Goal: Task Accomplishment & Management: Complete application form

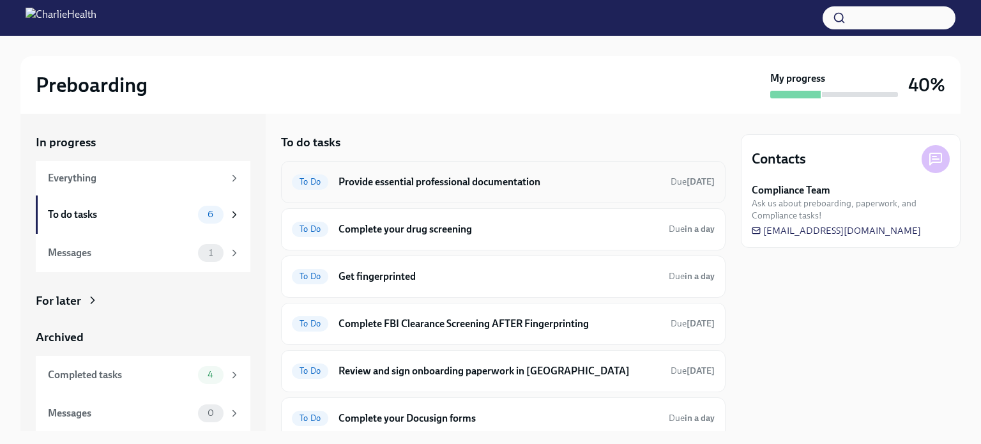
click at [505, 181] on h6 "Provide essential professional documentation" at bounding box center [500, 182] width 322 height 14
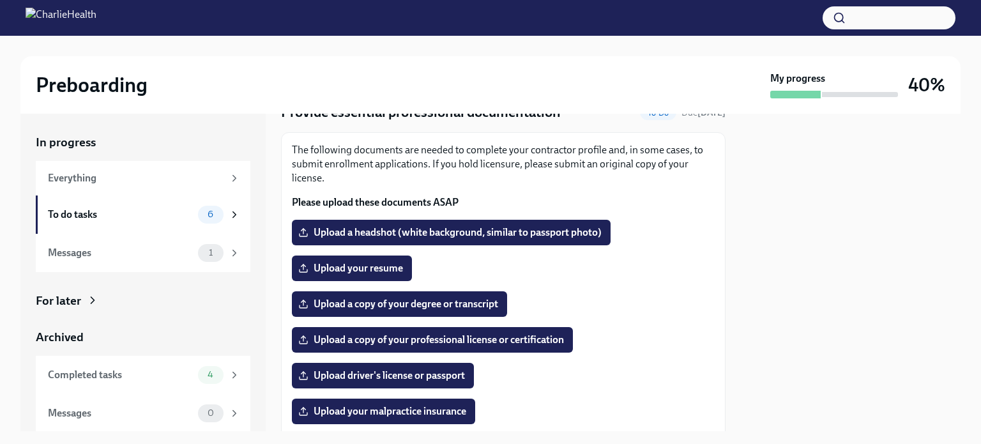
scroll to position [64, 0]
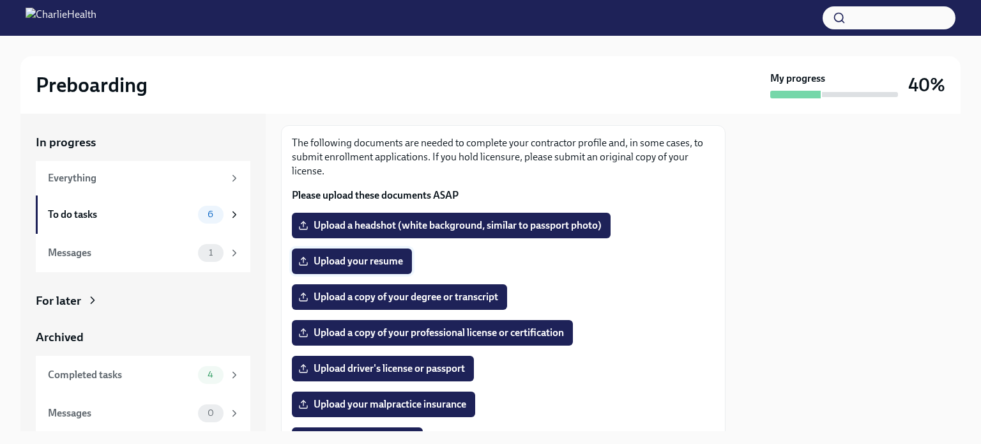
click at [391, 258] on span "Upload your resume" at bounding box center [352, 261] width 102 height 13
click at [0, 0] on input "Upload your resume" at bounding box center [0, 0] width 0 height 0
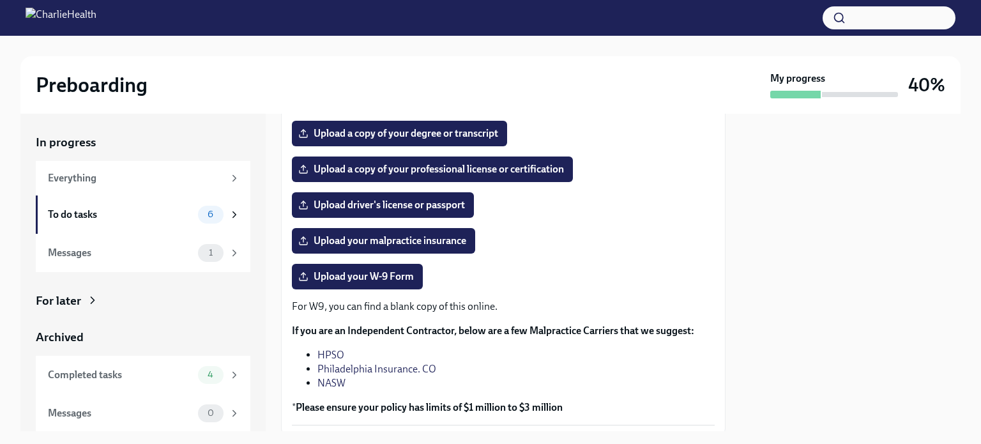
scroll to position [192, 0]
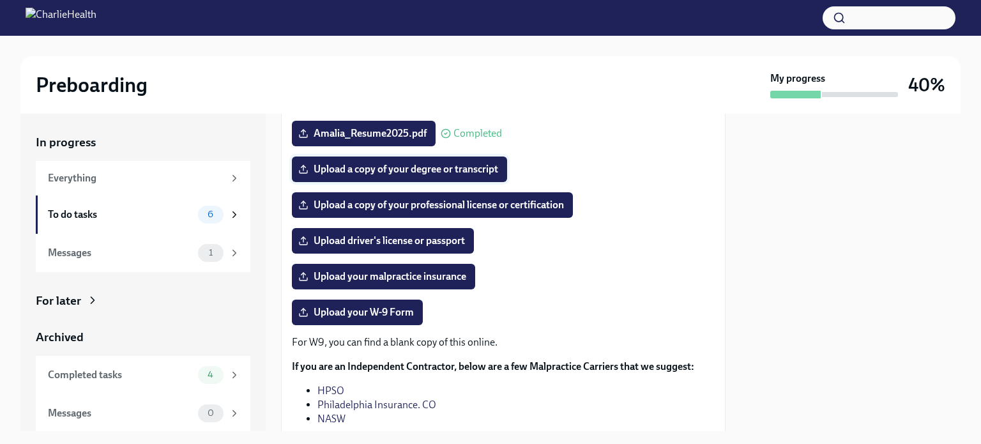
click at [408, 169] on span "Upload a copy of your degree or transcript" at bounding box center [399, 169] width 197 height 13
click at [0, 0] on input "Upload a copy of your degree or transcript" at bounding box center [0, 0] width 0 height 0
click at [461, 273] on span "Upload your malpractice insurance" at bounding box center [383, 276] width 165 height 13
click at [0, 0] on input "Upload your malpractice insurance" at bounding box center [0, 0] width 0 height 0
click at [399, 275] on span "Upload your malpractice insurance" at bounding box center [383, 276] width 165 height 13
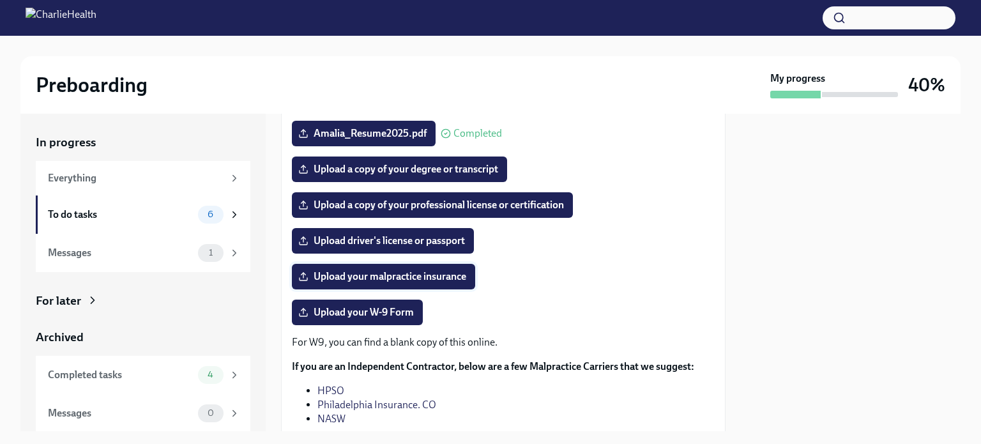
click at [0, 0] on input "Upload your malpractice insurance" at bounding box center [0, 0] width 0 height 0
click at [356, 204] on span "Upload a copy of your professional license or certification" at bounding box center [432, 205] width 263 height 13
click at [0, 0] on input "Upload a copy of your professional license or certification" at bounding box center [0, 0] width 0 height 0
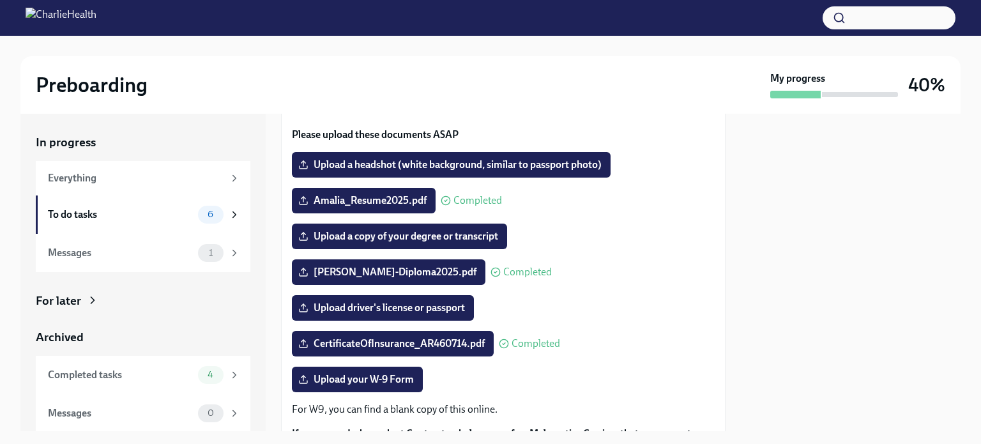
scroll to position [128, 0]
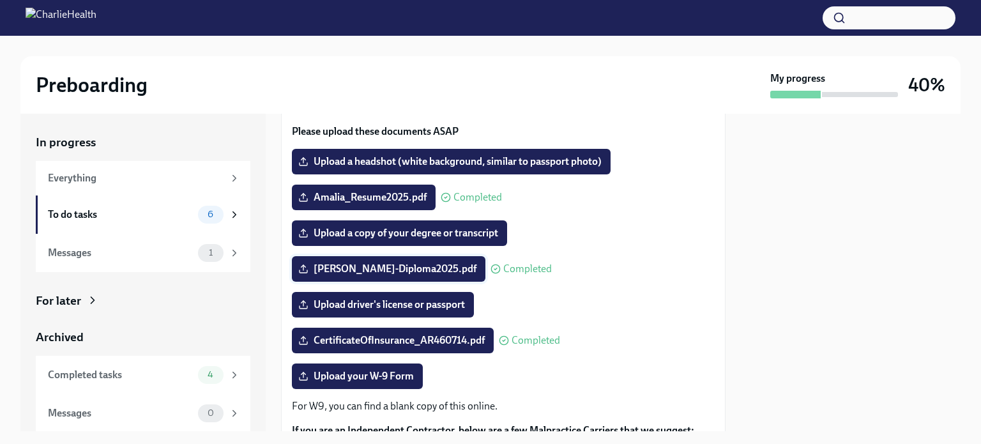
click at [405, 266] on span "[PERSON_NAME]-Diploma2025.pdf" at bounding box center [389, 269] width 176 height 13
click at [0, 0] on input "[PERSON_NAME]-Diploma2025.pdf" at bounding box center [0, 0] width 0 height 0
click at [406, 265] on span "[PERSON_NAME]-Diploma2025.pdf" at bounding box center [389, 269] width 176 height 13
click at [0, 0] on input "[PERSON_NAME]-Diploma2025.pdf" at bounding box center [0, 0] width 0 height 0
click at [662, 293] on div "Upload driver's license or passport" at bounding box center [503, 305] width 423 height 26
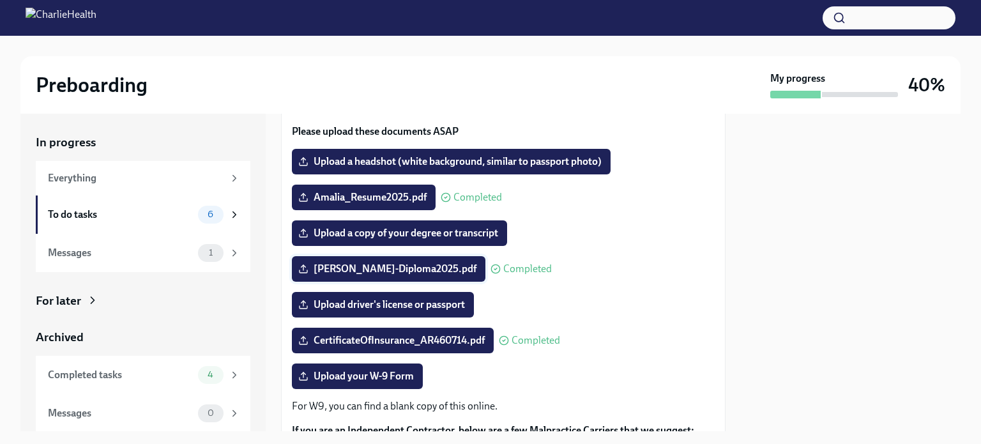
click at [391, 270] on span "[PERSON_NAME]-Diploma2025.pdf" at bounding box center [389, 269] width 176 height 13
click at [0, 0] on input "[PERSON_NAME]-Diploma2025.pdf" at bounding box center [0, 0] width 0 height 0
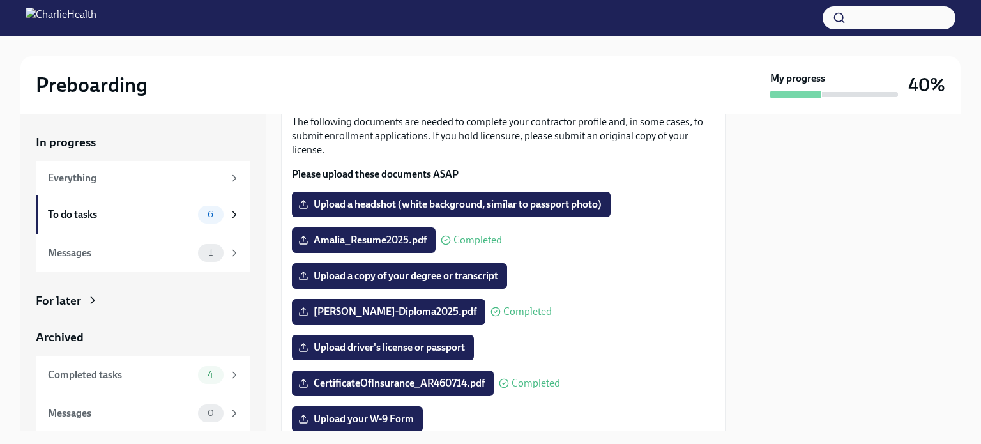
scroll to position [64, 0]
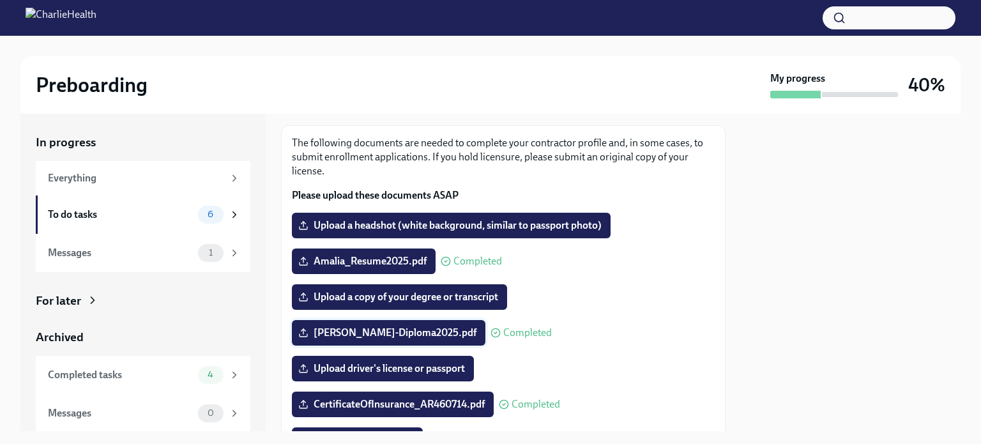
click at [372, 332] on span "[PERSON_NAME]-Diploma2025.pdf" at bounding box center [389, 332] width 176 height 13
click at [0, 0] on input "[PERSON_NAME]-Diploma2025.pdf" at bounding box center [0, 0] width 0 height 0
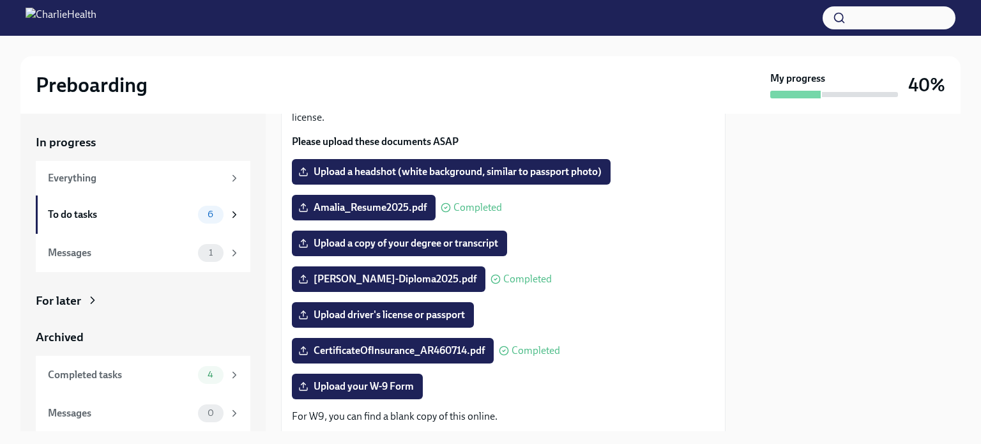
scroll to position [58, 0]
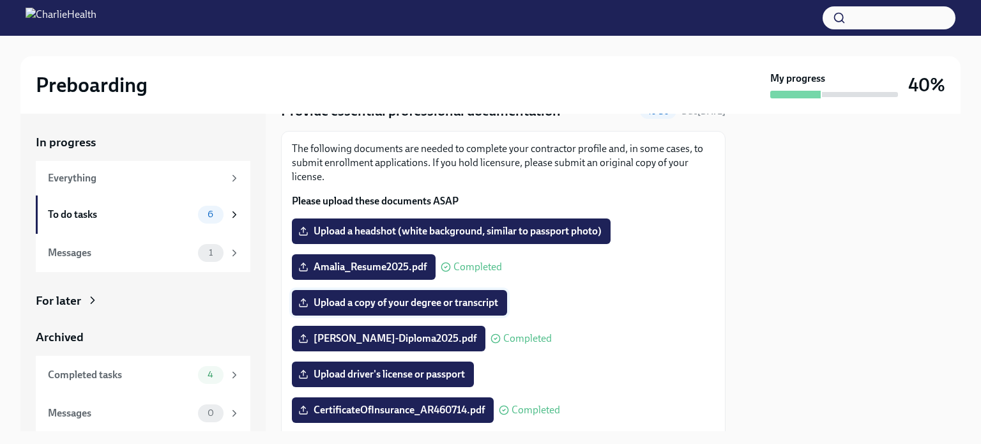
click at [475, 305] on span "Upload a copy of your degree or transcript" at bounding box center [399, 302] width 197 height 13
click at [0, 0] on input "Upload a copy of your degree or transcript" at bounding box center [0, 0] width 0 height 0
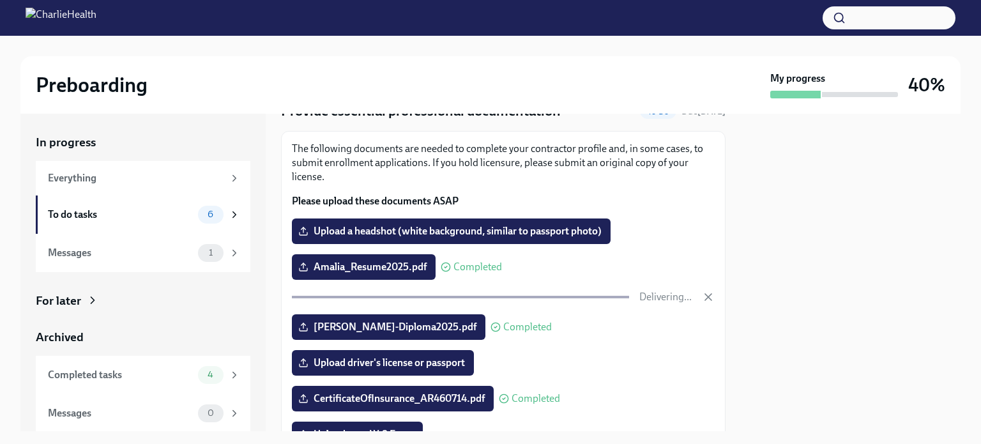
click at [503, 323] on span "Completed" at bounding box center [527, 327] width 49 height 10
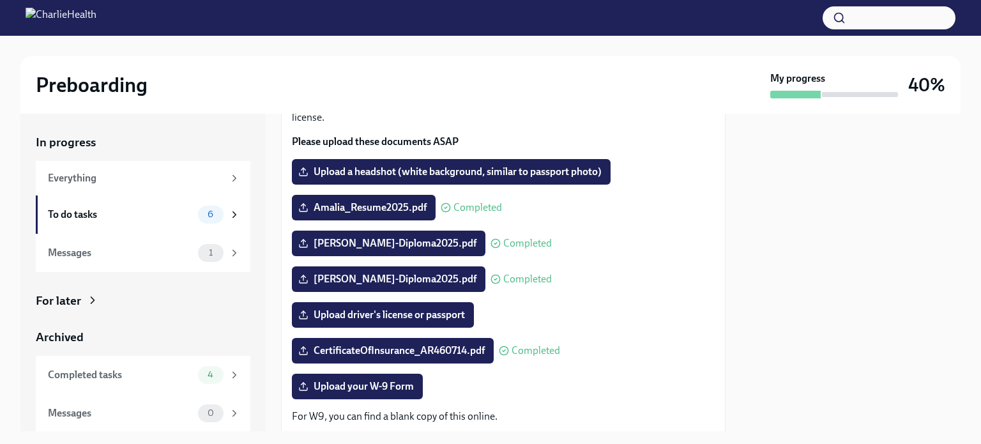
scroll to position [122, 0]
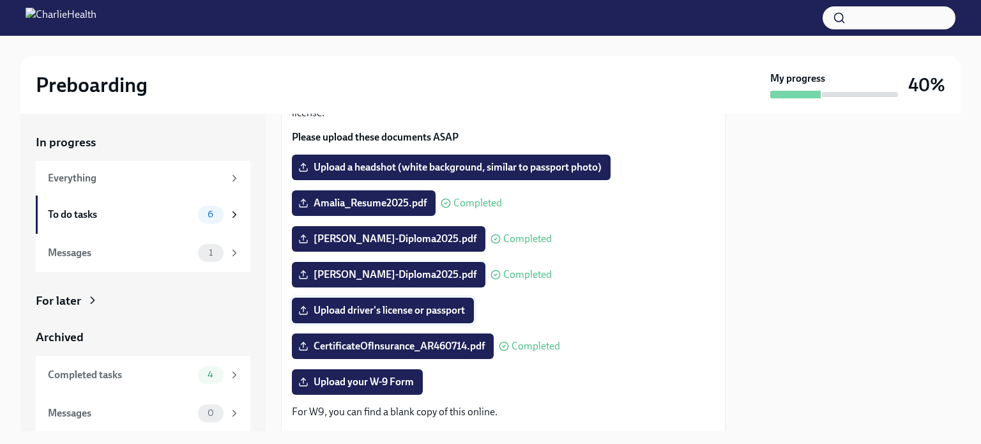
click at [405, 307] on span "Upload driver's license or passport" at bounding box center [383, 310] width 164 height 13
click at [0, 0] on input "Upload driver's license or passport" at bounding box center [0, 0] width 0 height 0
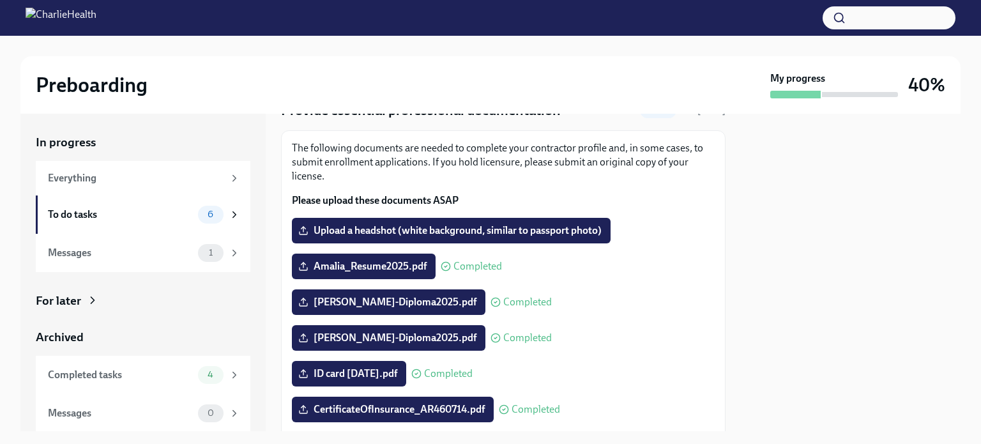
scroll to position [58, 0]
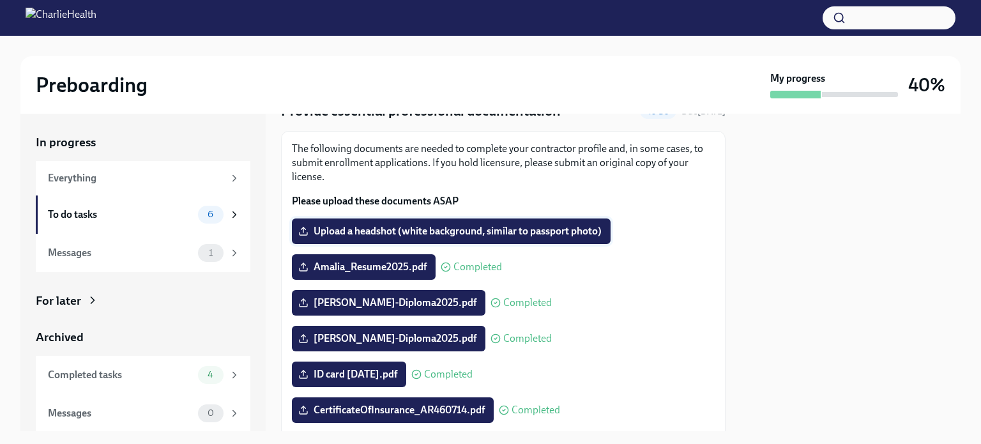
click at [445, 231] on span "Upload a headshot (white background, similar to passport photo)" at bounding box center [451, 231] width 301 height 13
click at [0, 0] on input "Upload a headshot (white background, similar to passport photo)" at bounding box center [0, 0] width 0 height 0
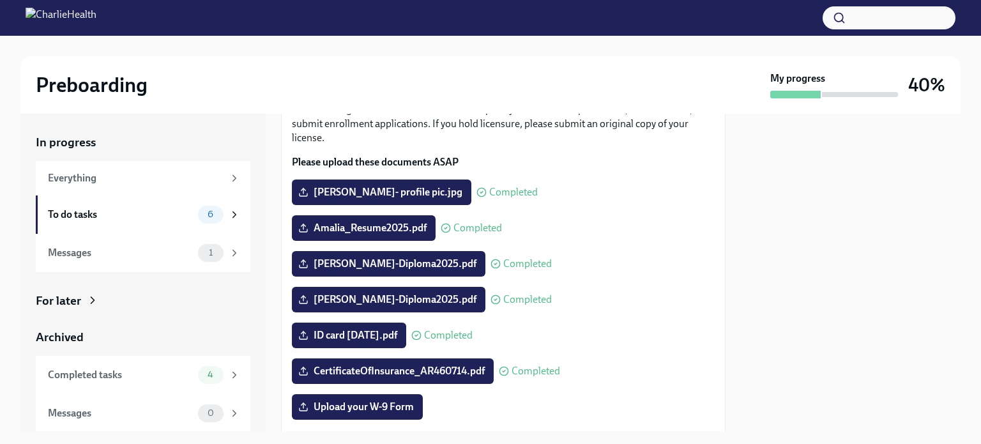
scroll to position [128, 0]
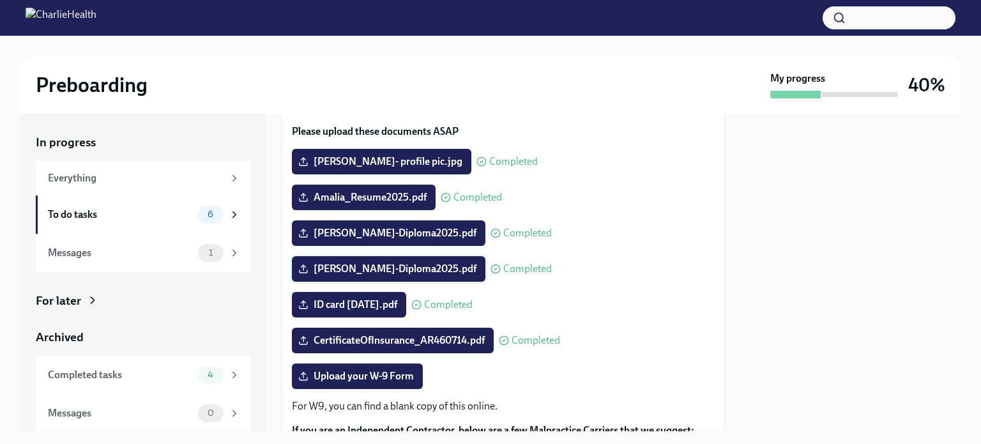
click at [307, 264] on icon at bounding box center [303, 269] width 10 height 10
click at [0, 0] on input "[PERSON_NAME]-Diploma2025.pdf" at bounding box center [0, 0] width 0 height 0
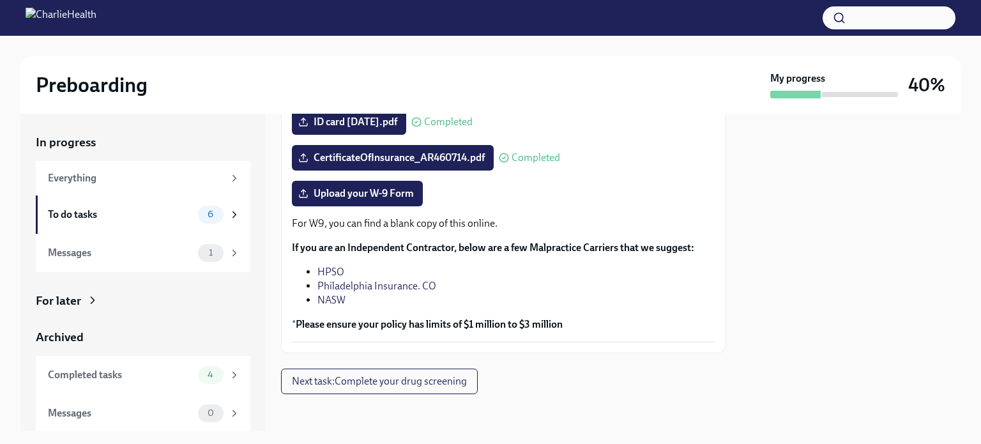
scroll to position [314, 0]
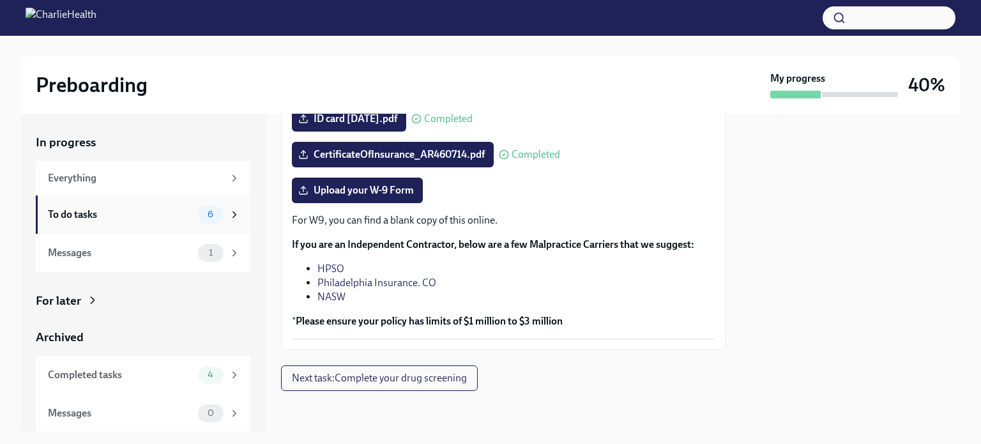
click at [90, 213] on div "To do tasks" at bounding box center [120, 215] width 145 height 14
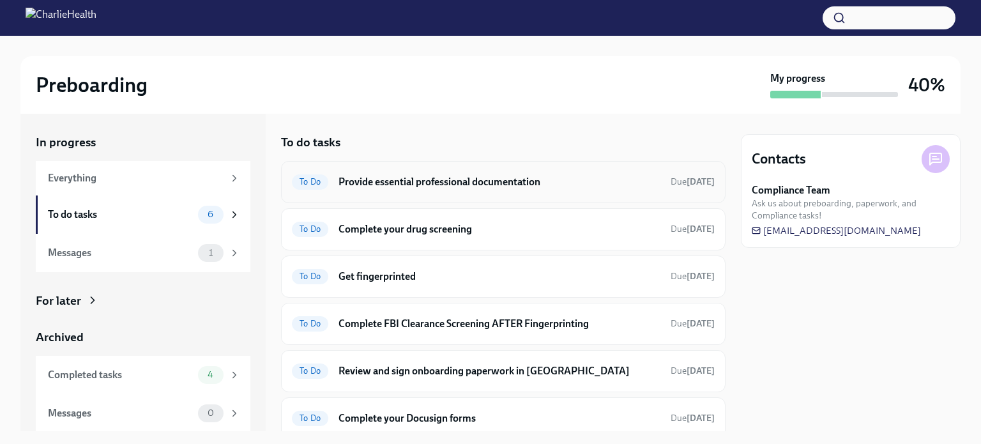
click at [552, 178] on h6 "Provide essential professional documentation" at bounding box center [500, 182] width 322 height 14
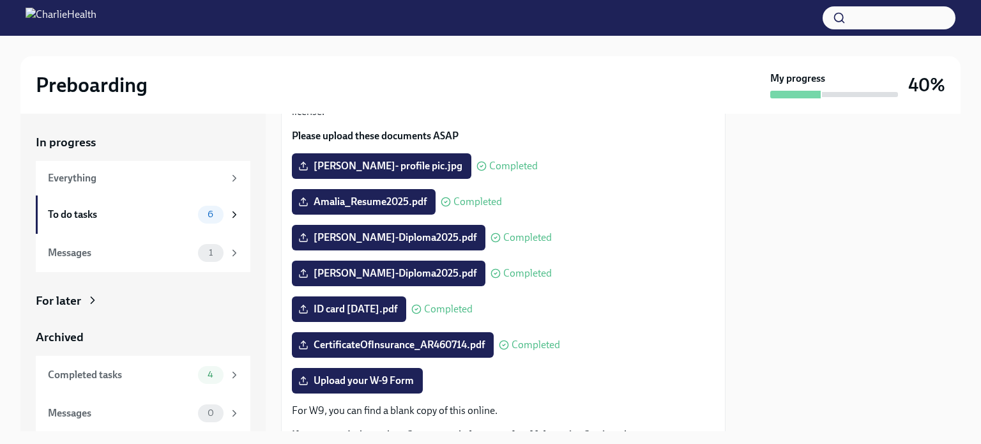
scroll to position [128, 0]
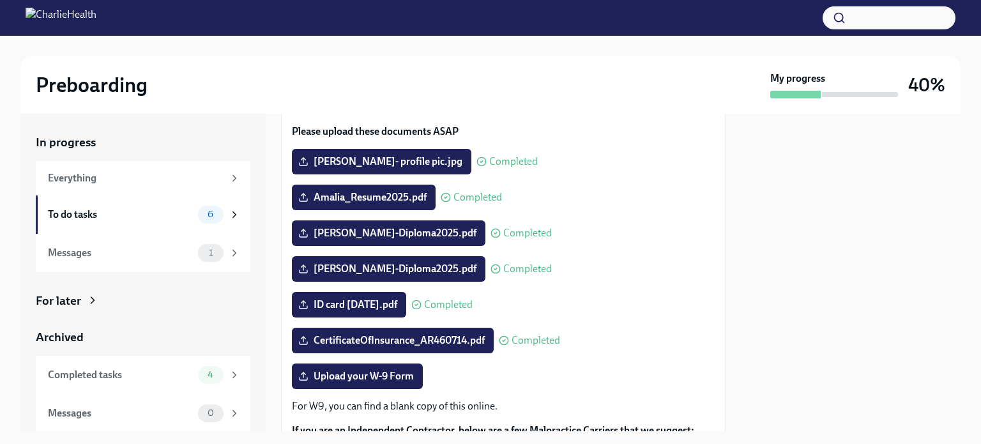
click at [503, 228] on span "Completed" at bounding box center [527, 233] width 49 height 10
click at [304, 230] on polyline at bounding box center [303, 230] width 4 height 2
click at [0, 0] on input "[PERSON_NAME]-Diploma2025.pdf" at bounding box center [0, 0] width 0 height 0
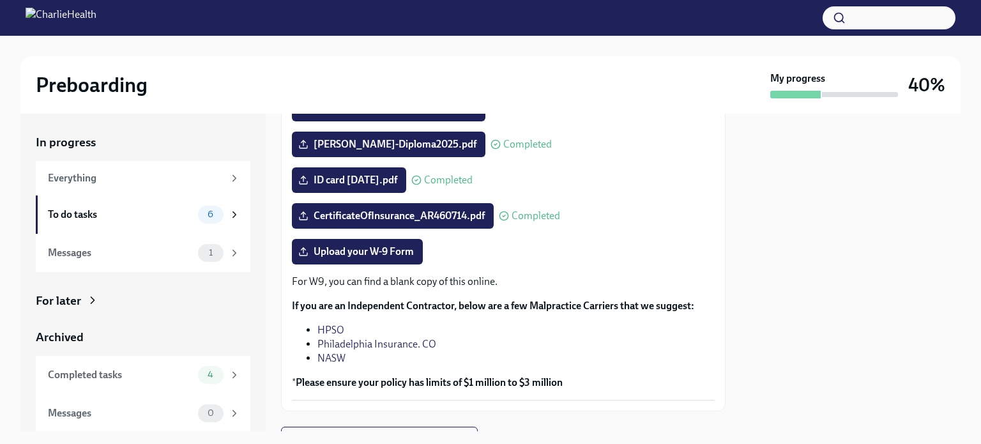
scroll to position [255, 0]
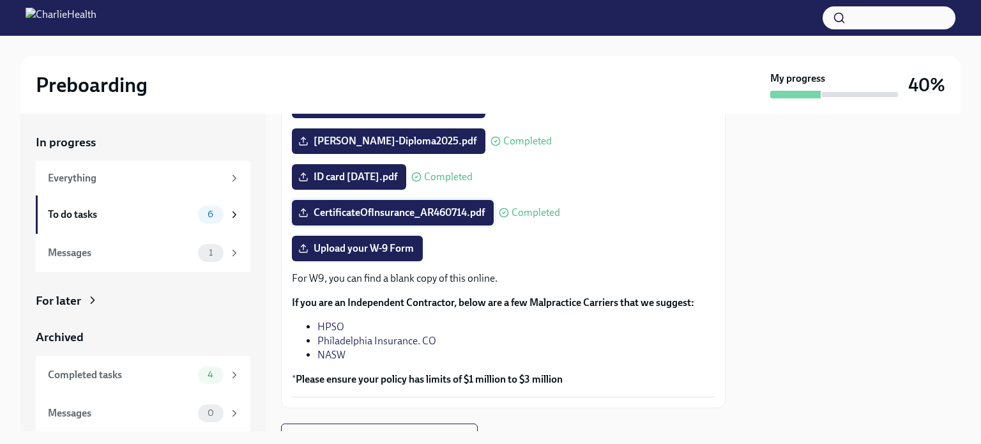
click at [452, 216] on span "CertificateOfInsurance_AR460714.pdf" at bounding box center [393, 212] width 184 height 13
click at [0, 0] on input "CertificateOfInsurance_AR460714.pdf" at bounding box center [0, 0] width 0 height 0
click at [111, 214] on div "To do tasks" at bounding box center [120, 215] width 145 height 14
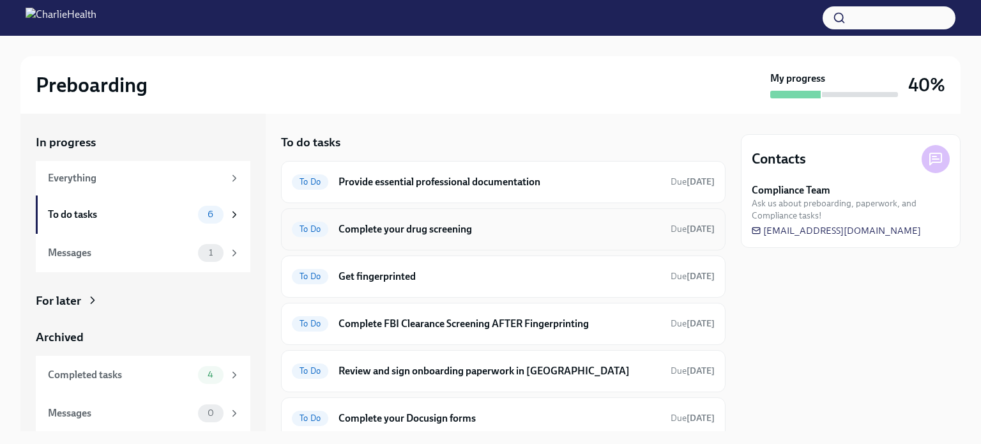
click at [416, 225] on h6 "Complete your drug screening" at bounding box center [500, 229] width 322 height 14
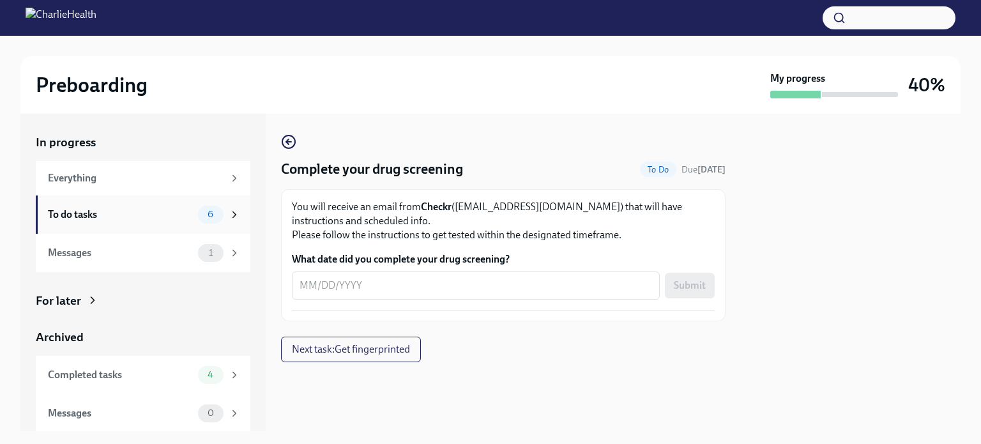
click at [149, 211] on div "To do tasks" at bounding box center [120, 215] width 145 height 14
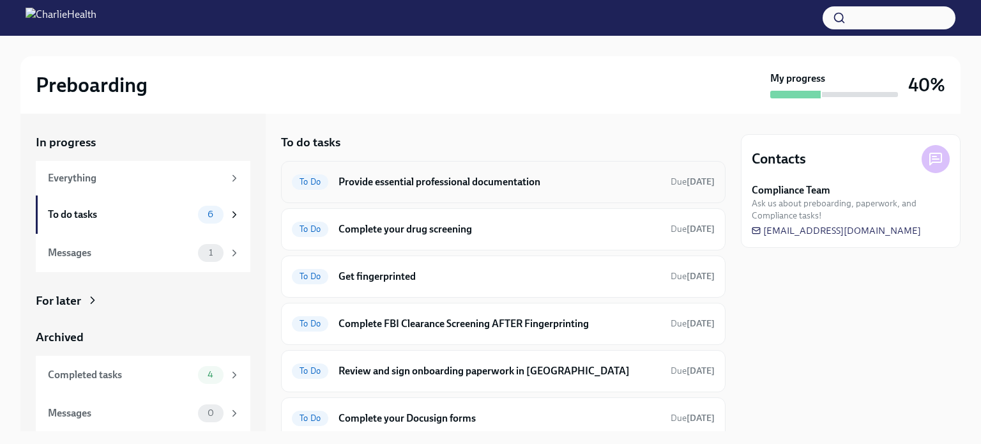
click at [398, 181] on h6 "Provide essential professional documentation" at bounding box center [500, 182] width 322 height 14
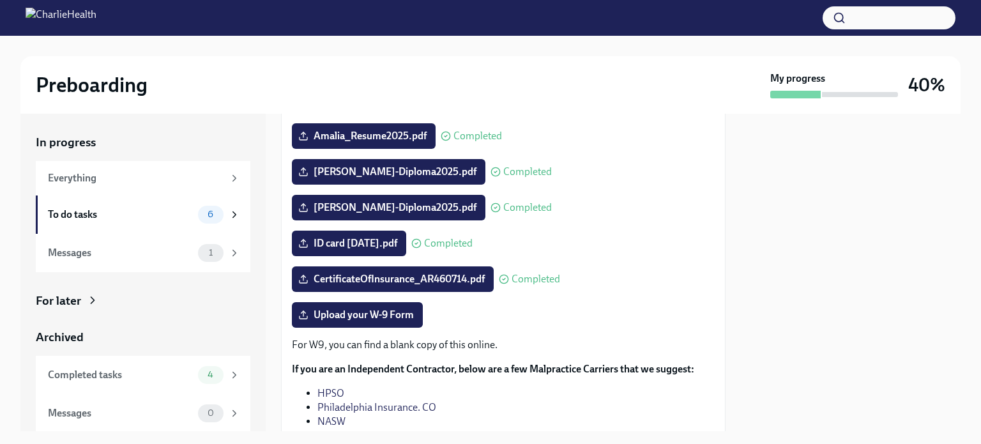
scroll to position [192, 0]
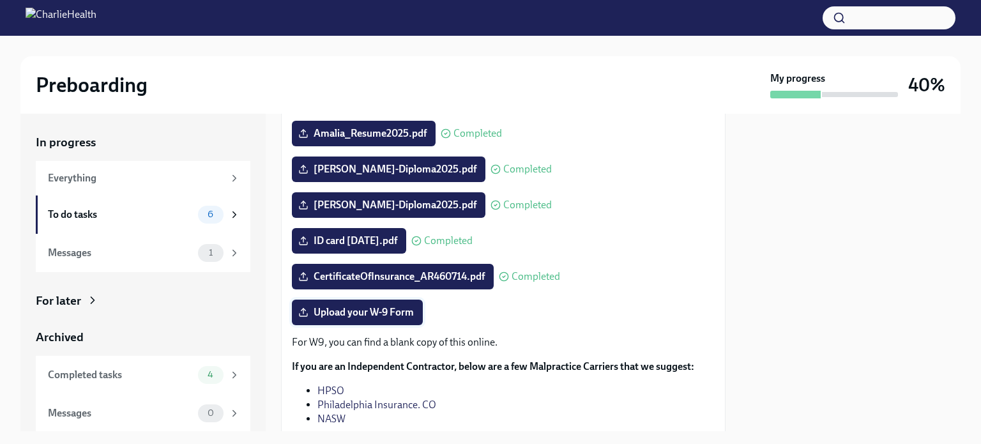
click at [361, 309] on span "Upload your W-9 Form" at bounding box center [357, 312] width 113 height 13
click at [0, 0] on input "Upload your W-9 Form" at bounding box center [0, 0] width 0 height 0
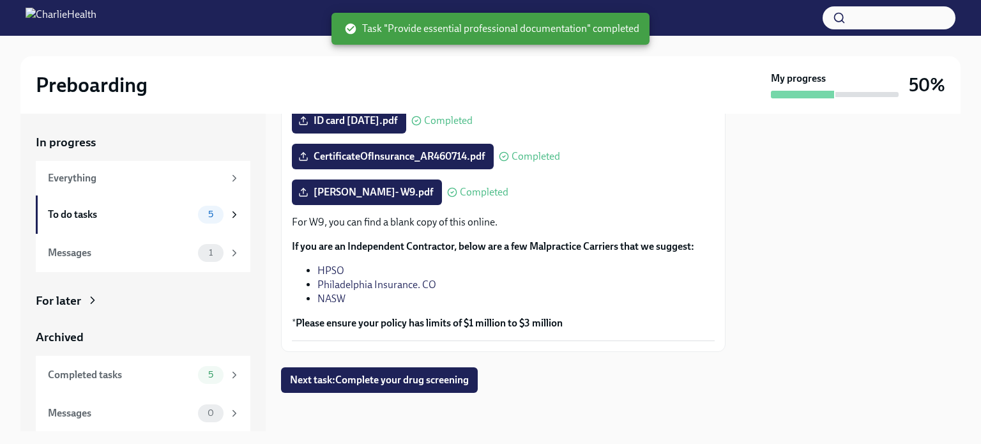
scroll to position [314, 0]
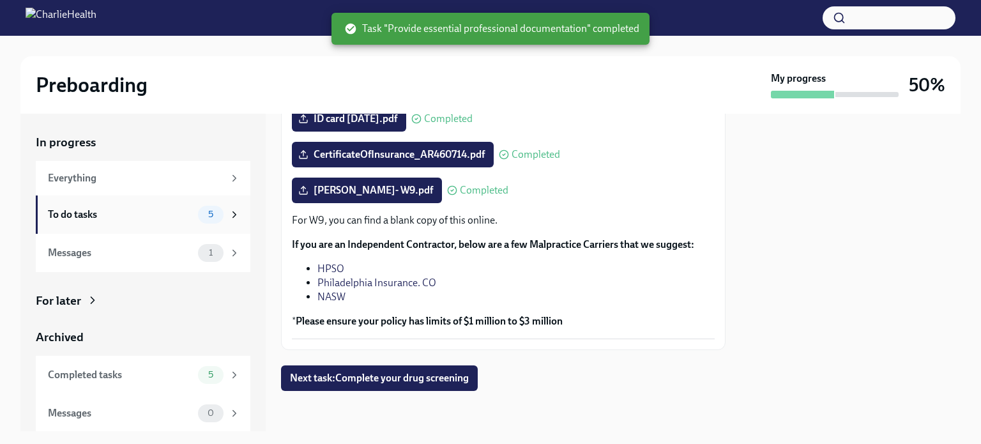
click at [133, 217] on div "To do tasks" at bounding box center [120, 215] width 145 height 14
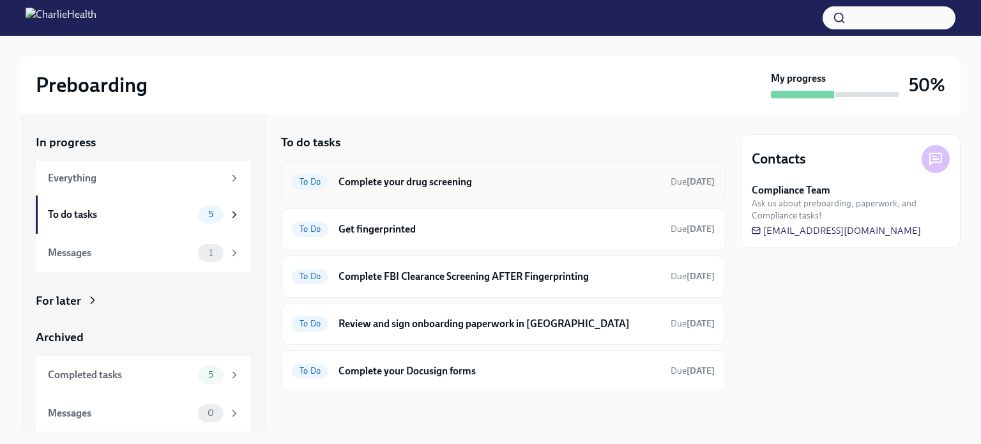
click at [440, 183] on h6 "Complete your drug screening" at bounding box center [500, 182] width 322 height 14
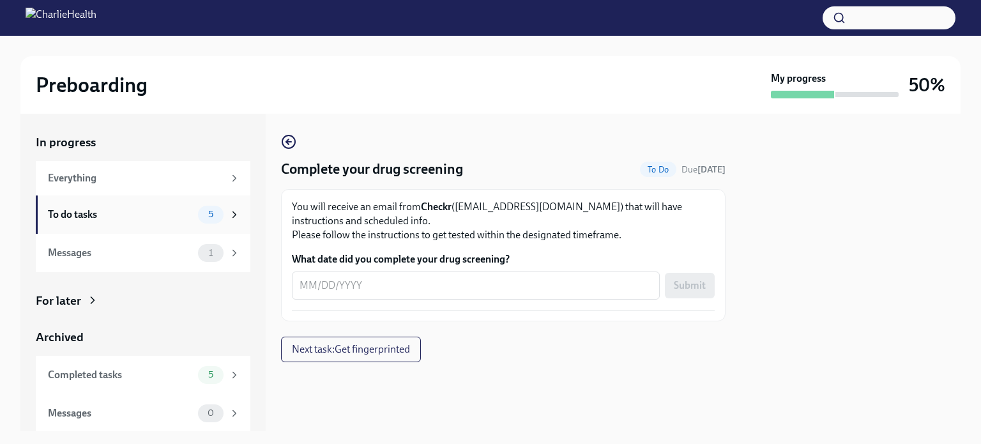
click at [152, 213] on div "To do tasks" at bounding box center [120, 215] width 145 height 14
